Goal: Find specific page/section: Find specific page/section

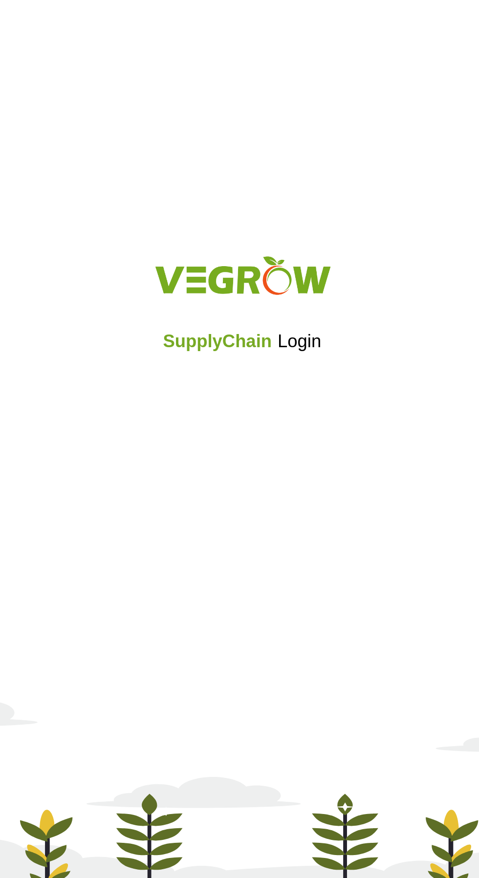
click at [239, 489] on div "SupplyChain Login" at bounding box center [239, 439] width 479 height 117
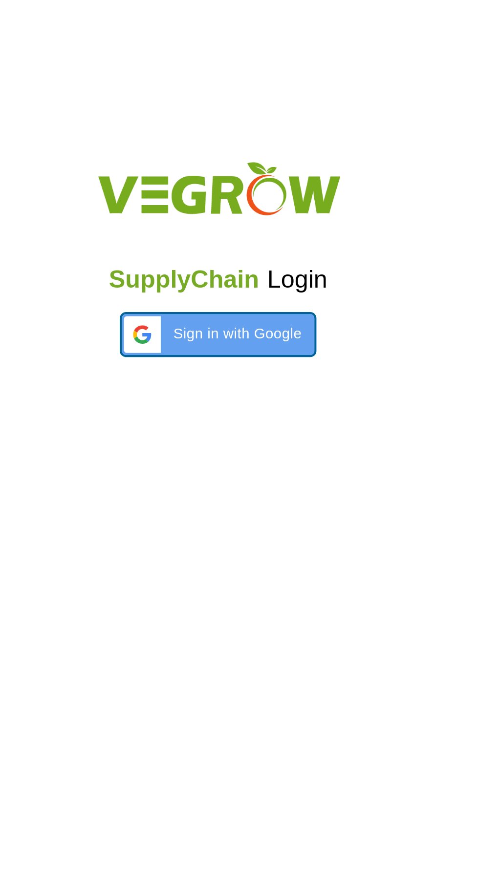
click at [240, 476] on span "Sign in with Google" at bounding box center [248, 478] width 61 height 10
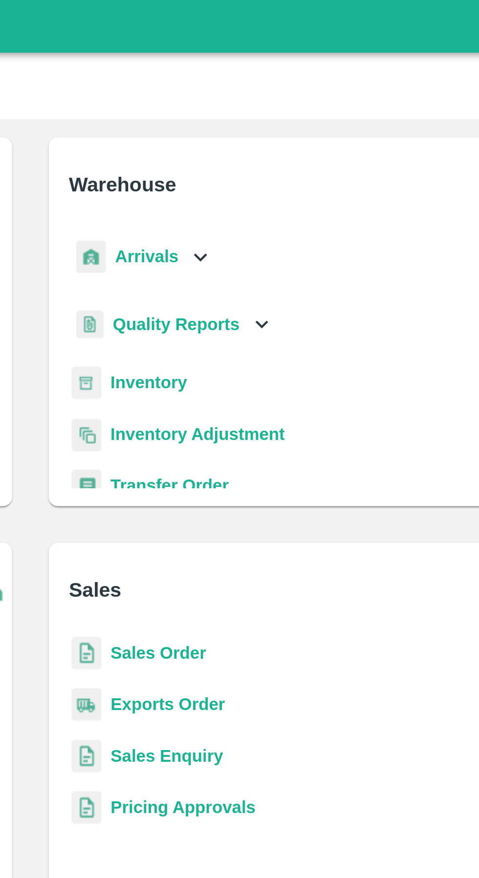
click at [292, 113] on b "Arrivals" at bounding box center [289, 111] width 27 height 8
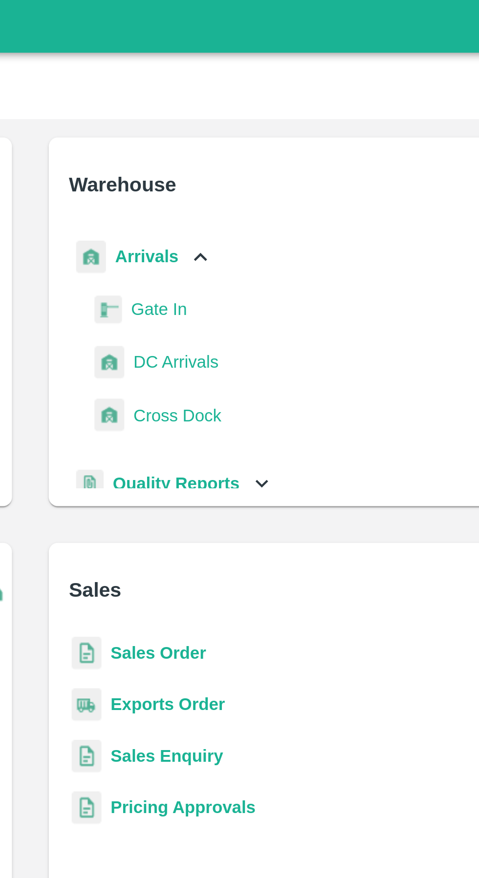
click at [302, 156] on span "DC Arrivals" at bounding box center [301, 156] width 36 height 11
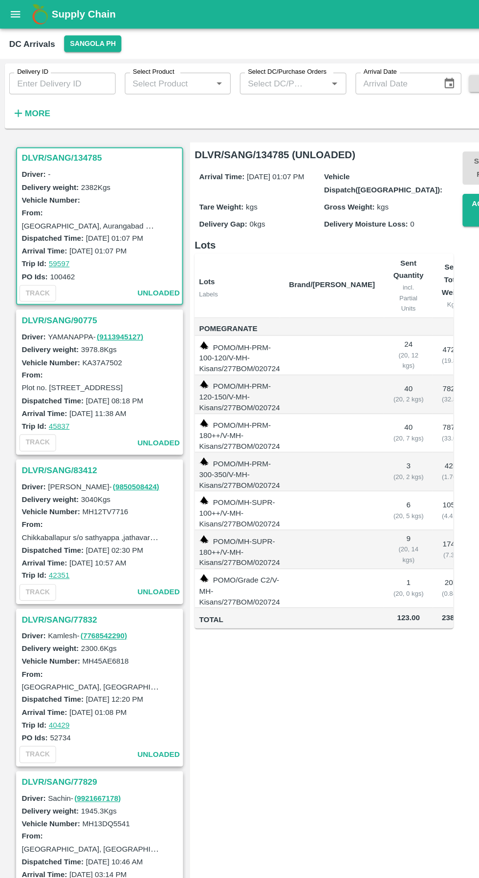
click at [77, 39] on button "Sangola PH" at bounding box center [79, 37] width 49 height 14
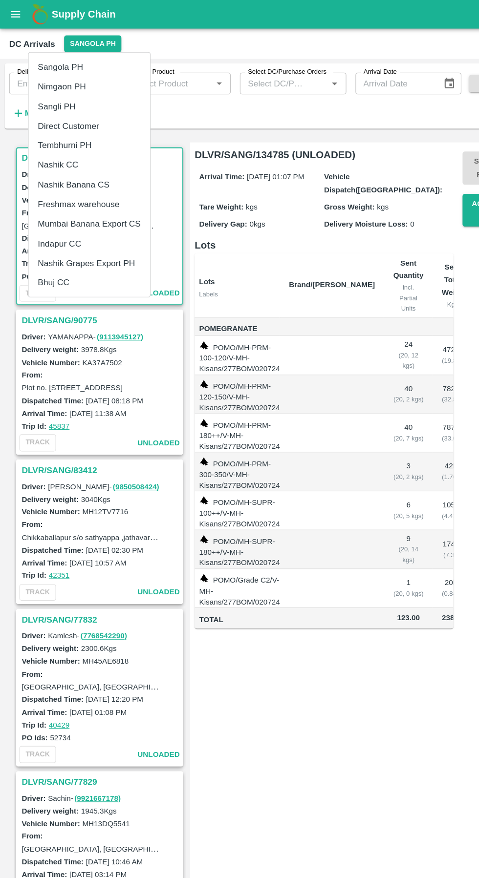
click at [55, 124] on li "Tembhurni PH" at bounding box center [76, 124] width 104 height 17
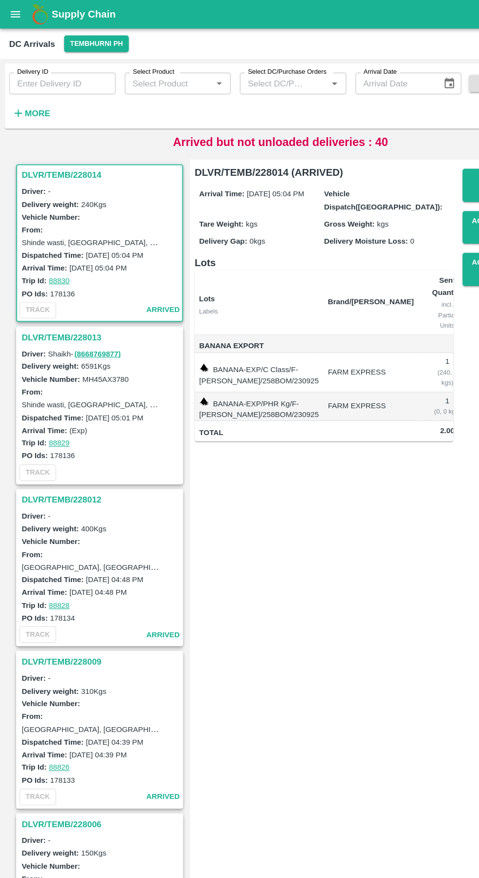
click at [62, 292] on h3 "DLVR/TEMB/228013" at bounding box center [87, 288] width 136 height 13
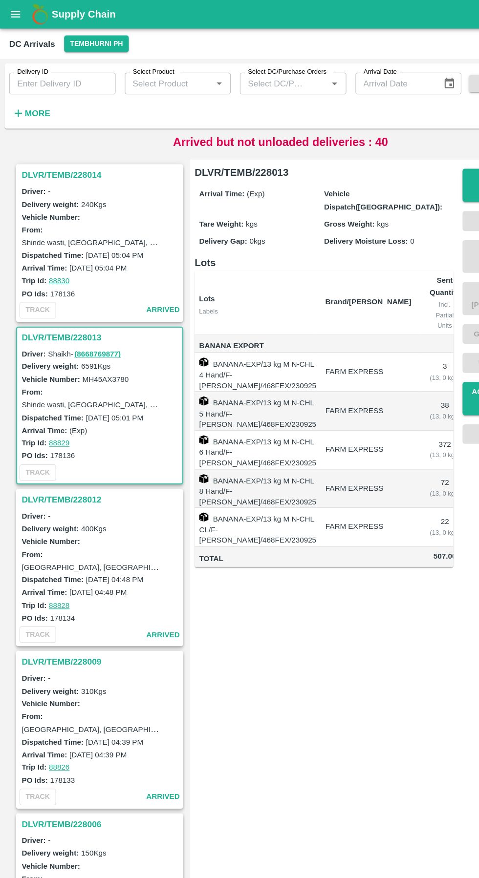
click at [63, 145] on h3 "DLVR/TEMB/228014" at bounding box center [87, 149] width 136 height 13
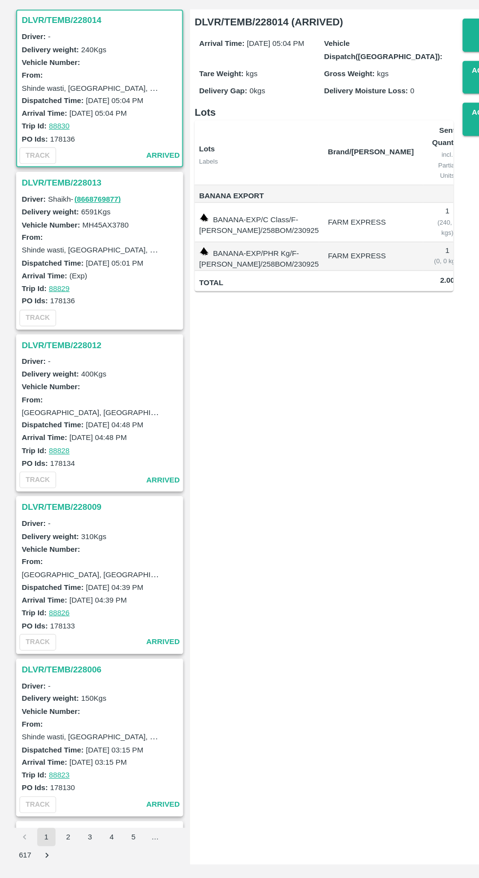
click at [68, 285] on h3 "DLVR/TEMB/228013" at bounding box center [87, 284] width 136 height 13
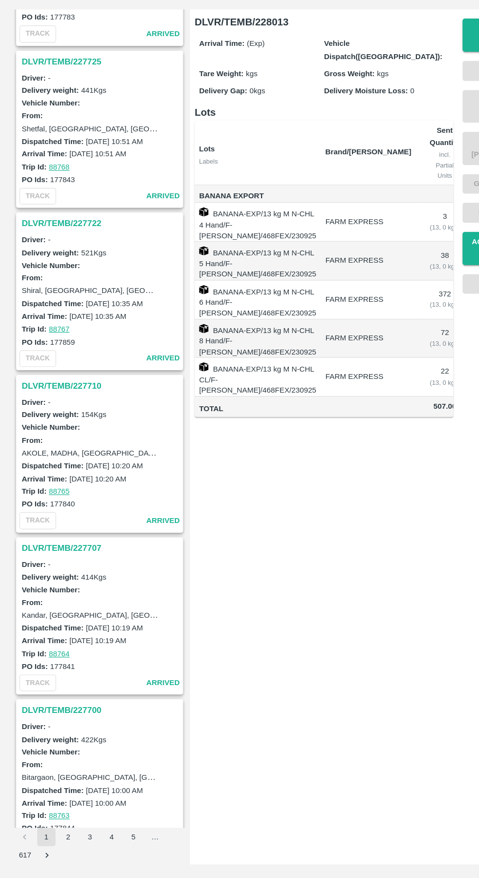
scroll to position [2770, 0]
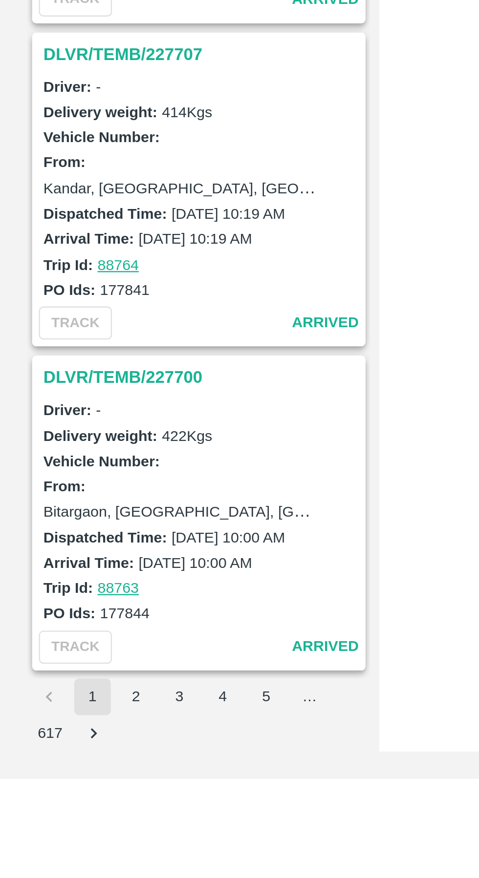
click at [64, 838] on button "2" at bounding box center [58, 843] width 16 height 16
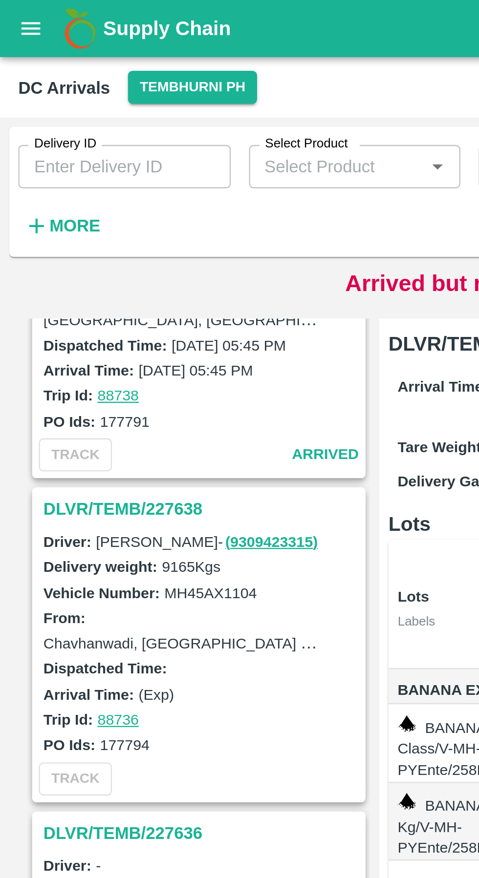
scroll to position [913, 0]
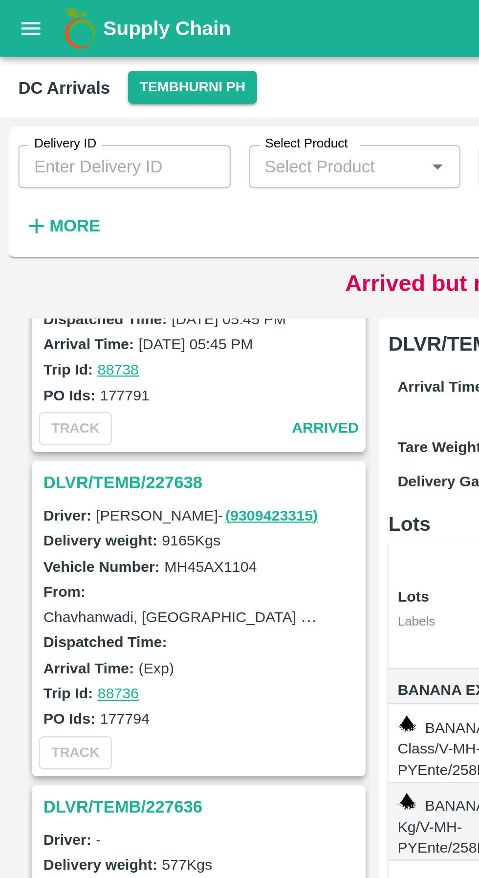
click at [54, 205] on h3 "DLVR/TEMB/227638" at bounding box center [87, 206] width 136 height 13
